Goal: Information Seeking & Learning: Learn about a topic

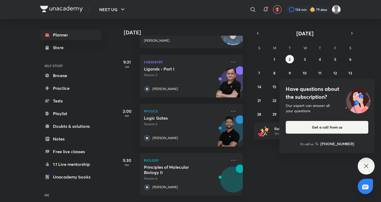
scroll to position [161, 0]
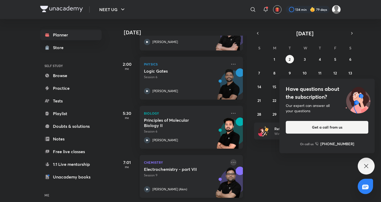
click at [230, 159] on icon at bounding box center [233, 162] width 6 height 6
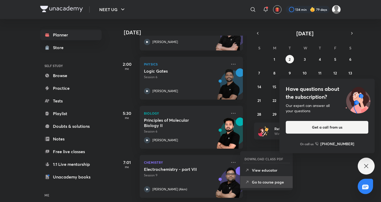
click at [251, 181] on li "Go to course page" at bounding box center [266, 182] width 52 height 12
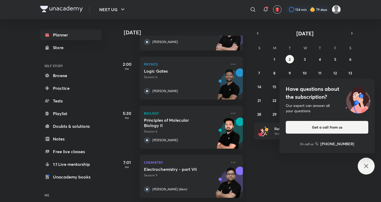
click at [370, 164] on div "Have questions about the subscription? Our expert can answer all your questions…" at bounding box center [366, 166] width 17 height 17
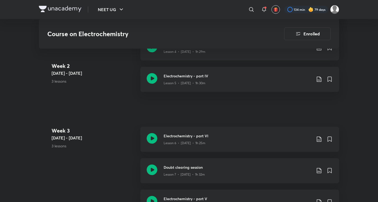
scroll to position [495, 0]
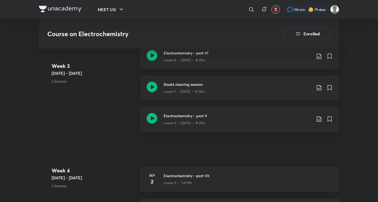
click at [211, 87] on div "Lesson 7 • Aug 30 • 1h 32m" at bounding box center [238, 90] width 148 height 7
click at [189, 121] on p "Lesson 8 • Aug 31 • 1h 23m" at bounding box center [185, 123] width 42 height 5
click at [186, 89] on p "Lesson 7 • Aug 30 • 1h 32m" at bounding box center [184, 91] width 41 height 5
